Goal: Task Accomplishment & Management: Complete application form

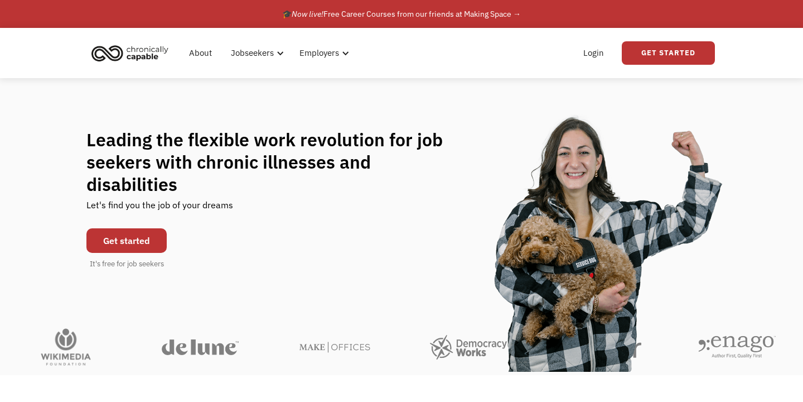
click at [156, 229] on link "Get started" at bounding box center [126, 240] width 80 height 25
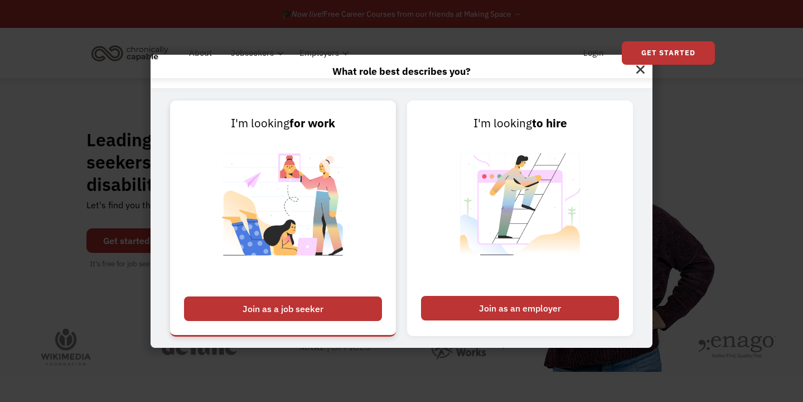
click at [335, 297] on div "Join as a job seeker" at bounding box center [283, 308] width 198 height 25
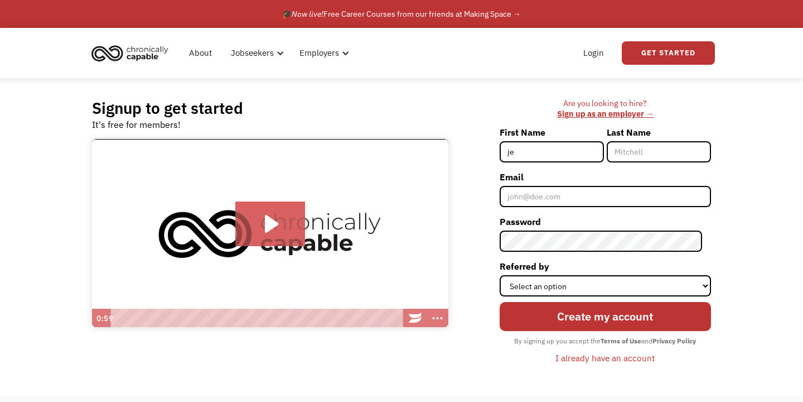
type input "j"
type input "Jessica"
type input "Holt"
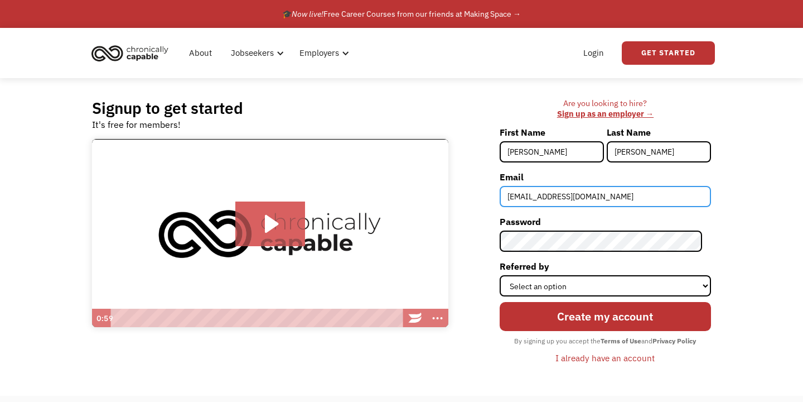
type input "bobbyholtart@gmail.com"
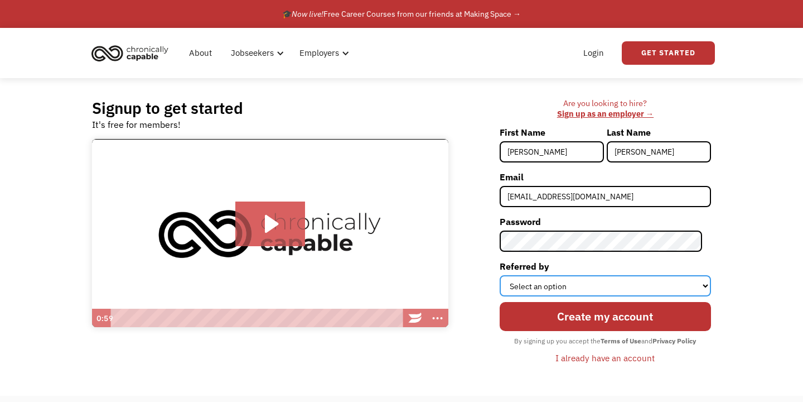
select select "Search Engine"
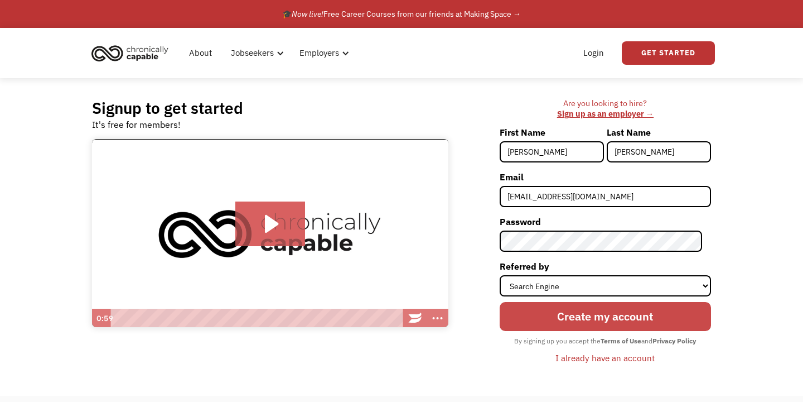
click at [658, 302] on input "Create my account" at bounding box center [605, 317] width 211 height 30
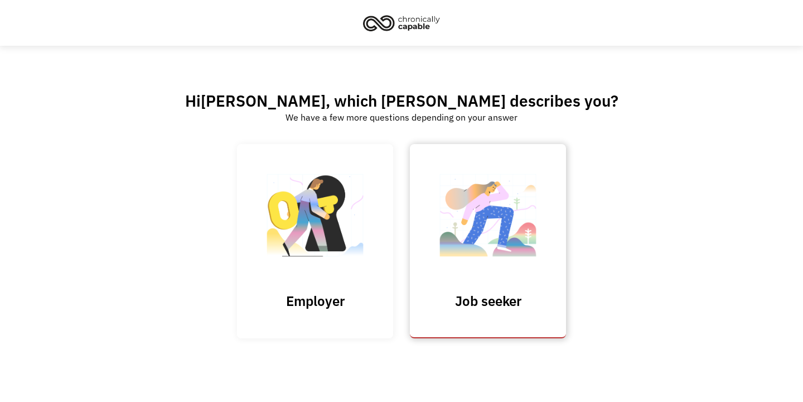
click at [498, 222] on img at bounding box center [488, 220] width 112 height 109
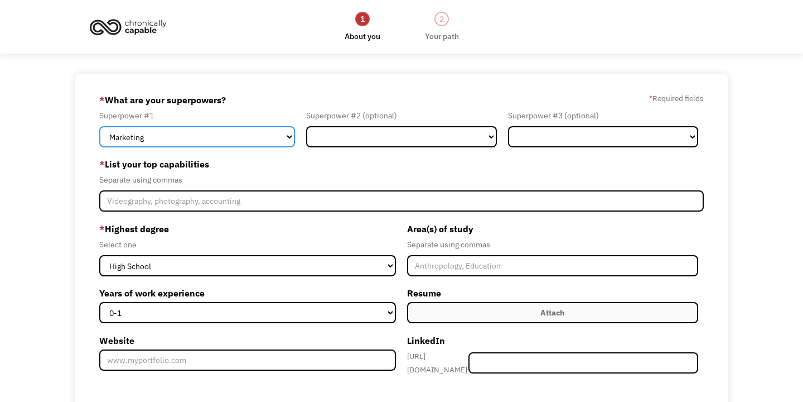
select select "Design"
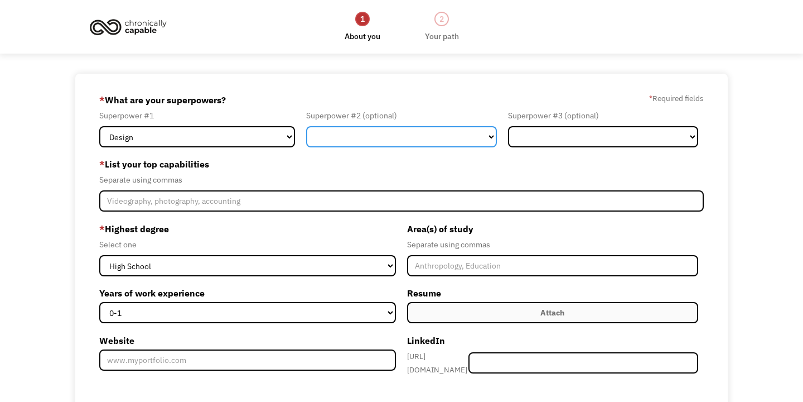
select select "Other"
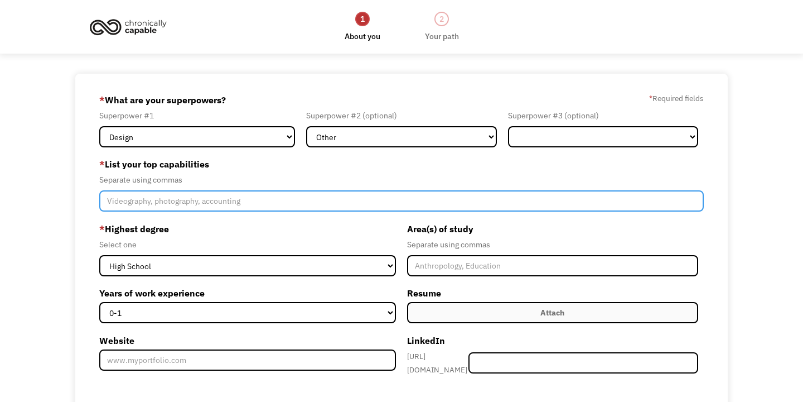
click at [348, 205] on input "Member-Create-Step1" at bounding box center [401, 200] width 605 height 21
type input "Floral Design,"
type input "Please wait..."
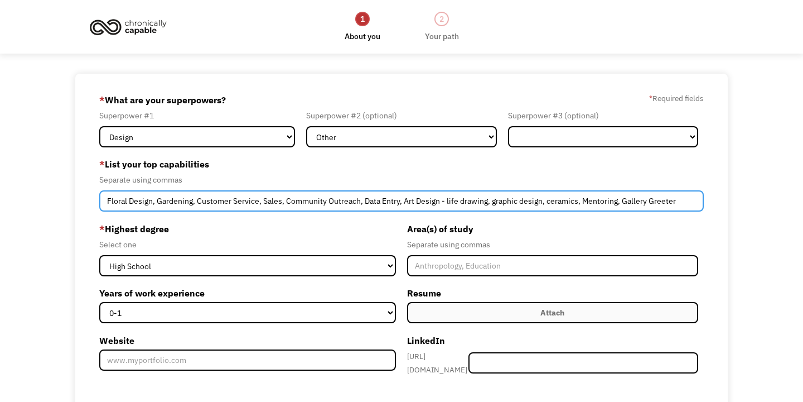
type input "Floral Design, Gardening, Customer Service, Sales, Community Outreach, Data Ent…"
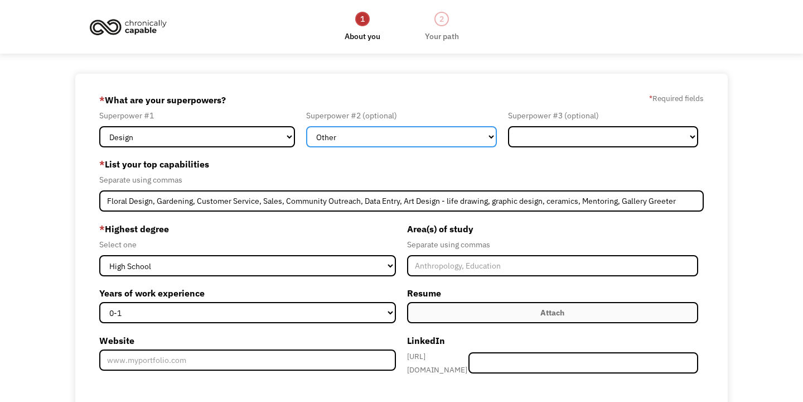
select select "Sales"
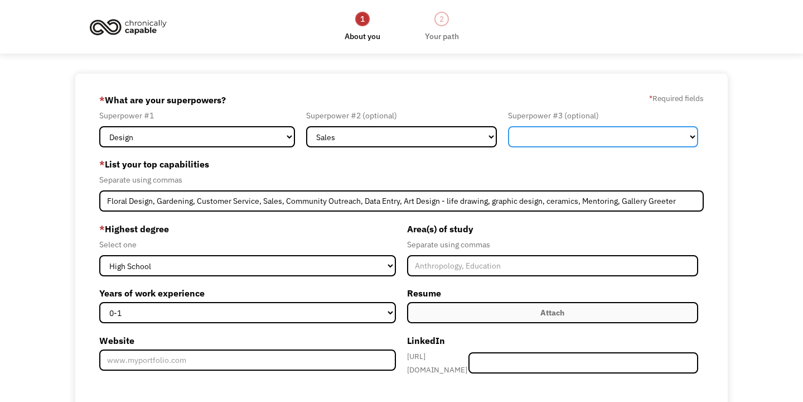
select select "Operations"
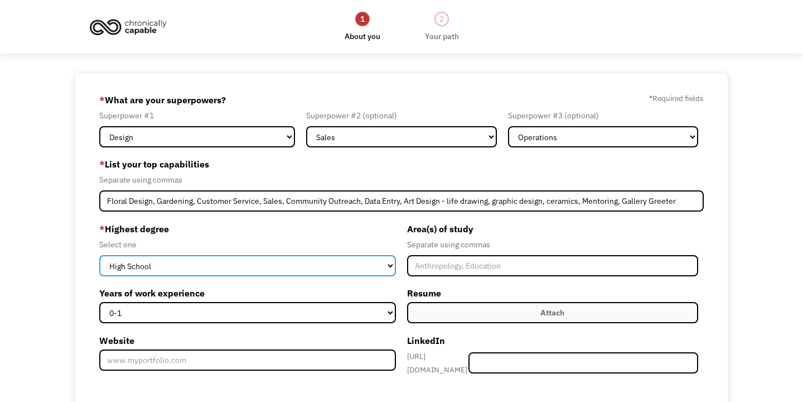
select select "bachelors"
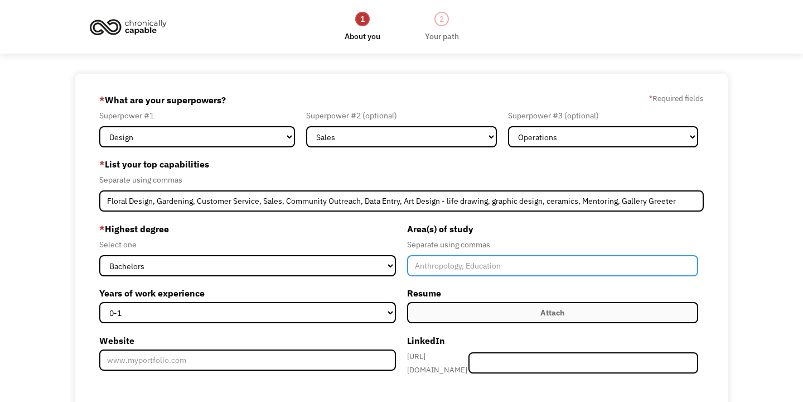
click at [482, 264] on input "Member-Create-Step1" at bounding box center [552, 265] width 291 height 21
type input "Studio Art"
